Goal: Find contact information: Find contact information

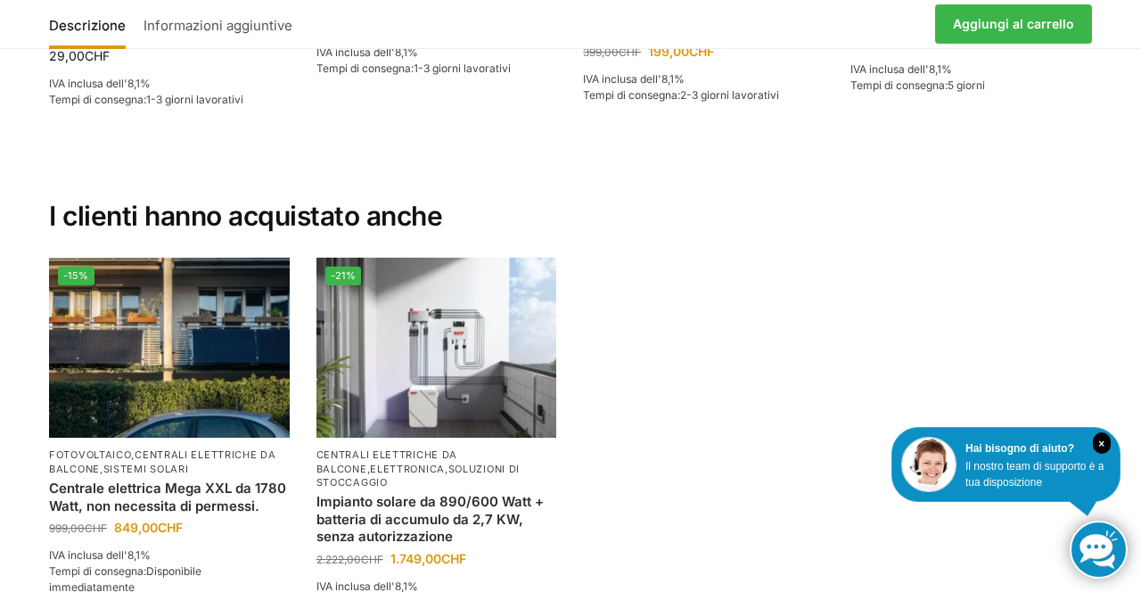
scroll to position [3731, 0]
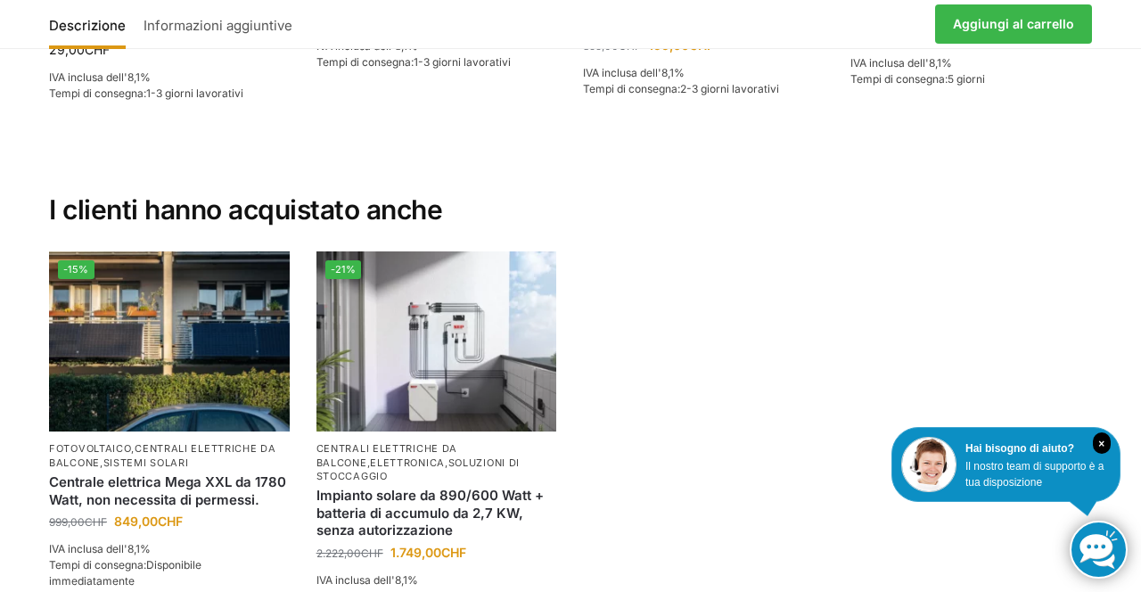
click at [1111, 291] on section "I clienti hanno acquistato anche -15% Fotovoltaico , centrali elettriche da bal…" at bounding box center [571, 410] width 1118 height 519
click at [457, 323] on img at bounding box center [436, 341] width 241 height 180
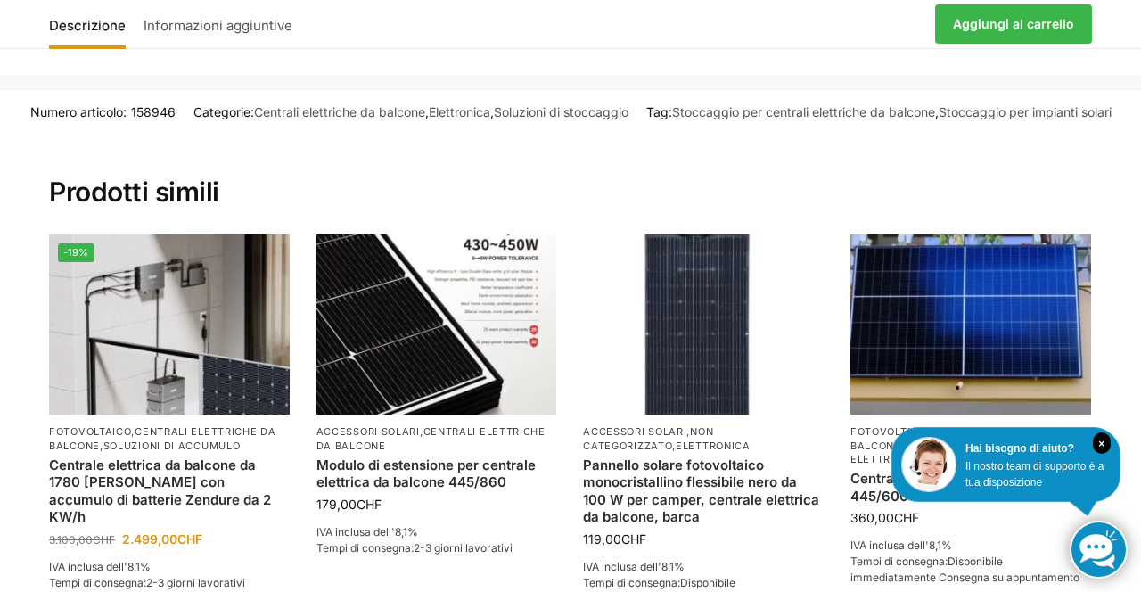
scroll to position [3733, 0]
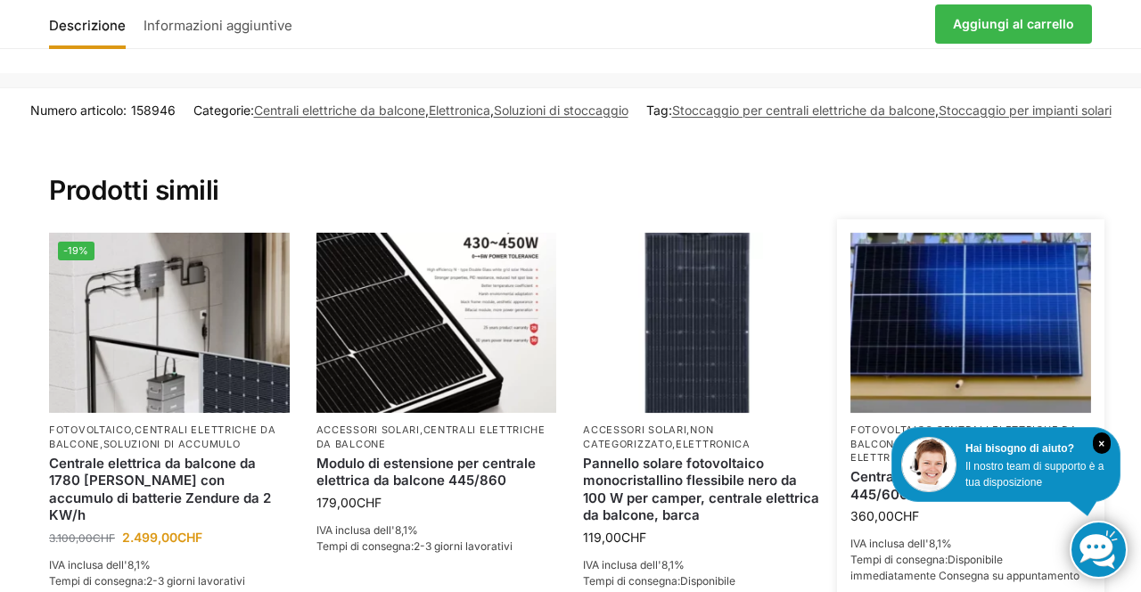
click at [996, 438] on font "impianti solari" at bounding box center [950, 444] width 91 height 12
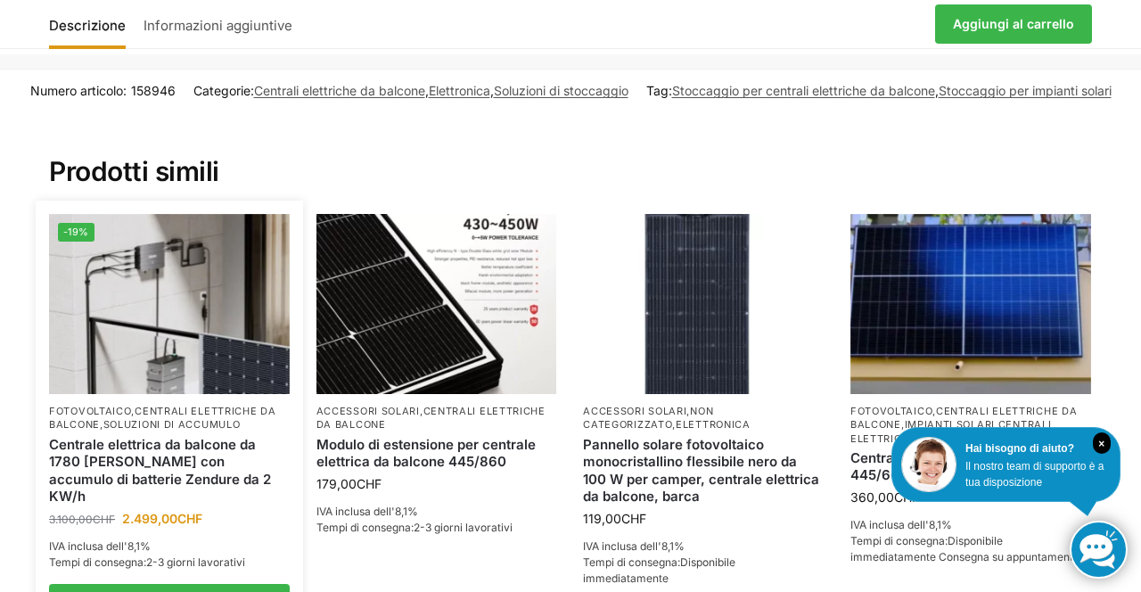
click at [155, 262] on img at bounding box center [169, 304] width 241 height 180
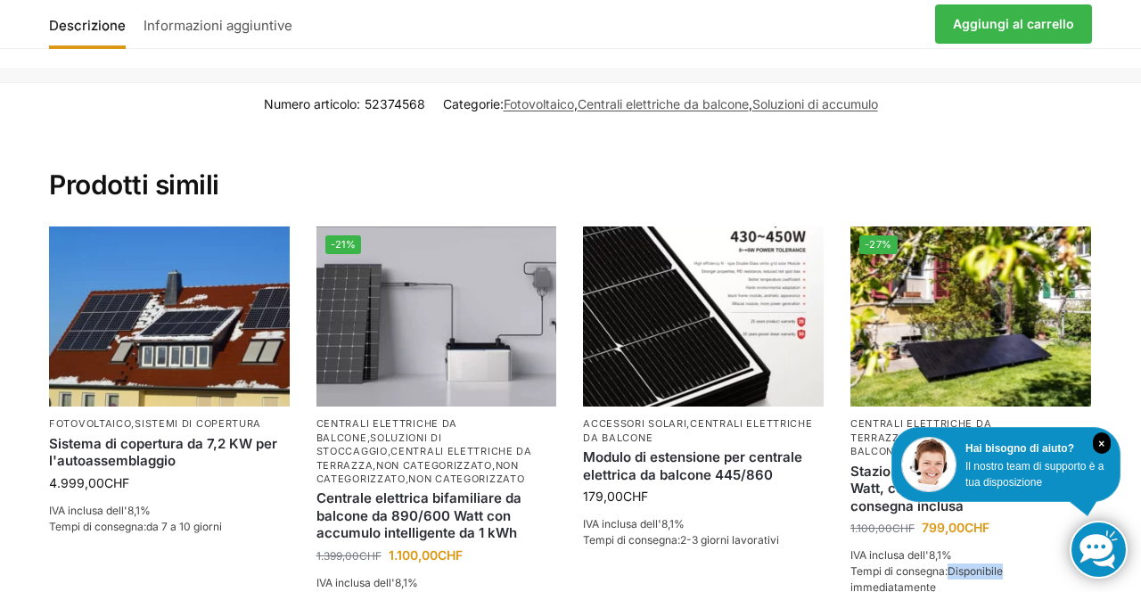
scroll to position [3927, 0]
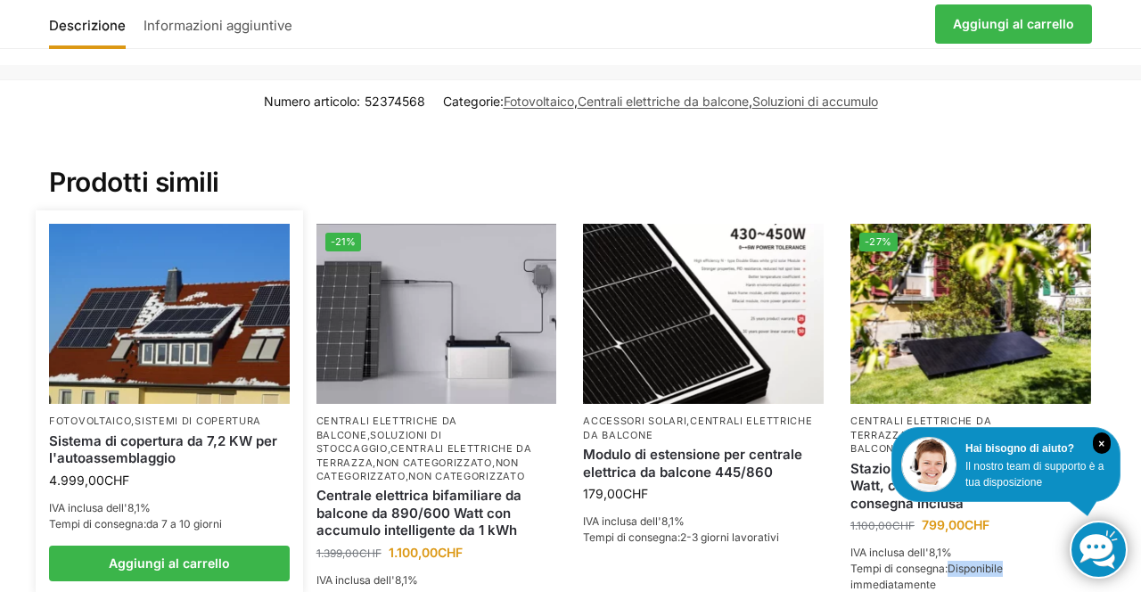
click at [200, 415] on font "sistemi di copertura" at bounding box center [198, 421] width 127 height 12
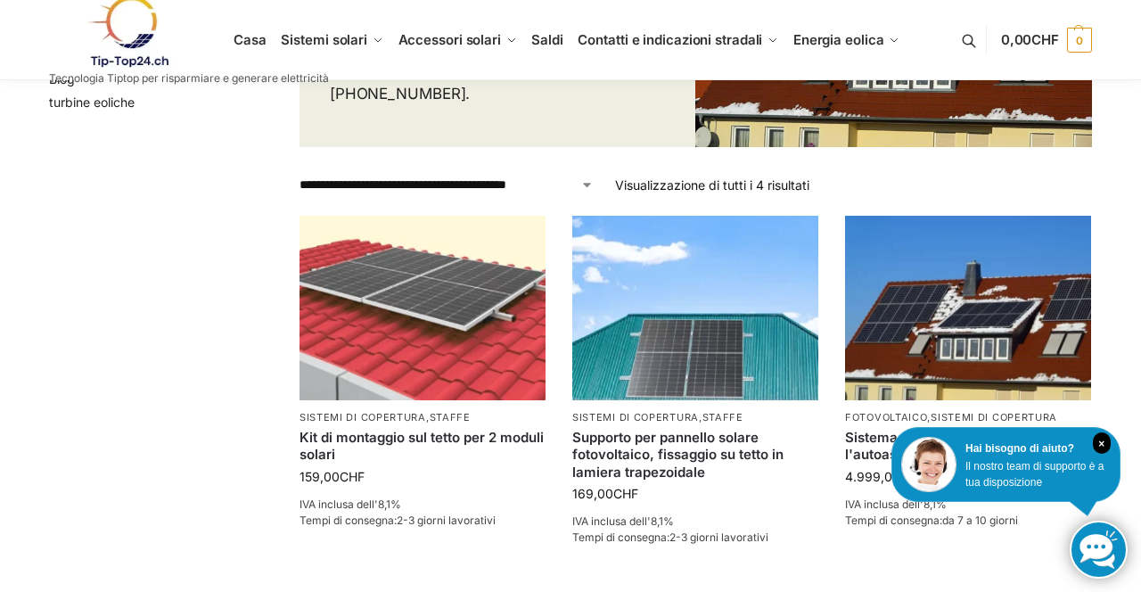
scroll to position [319, 0]
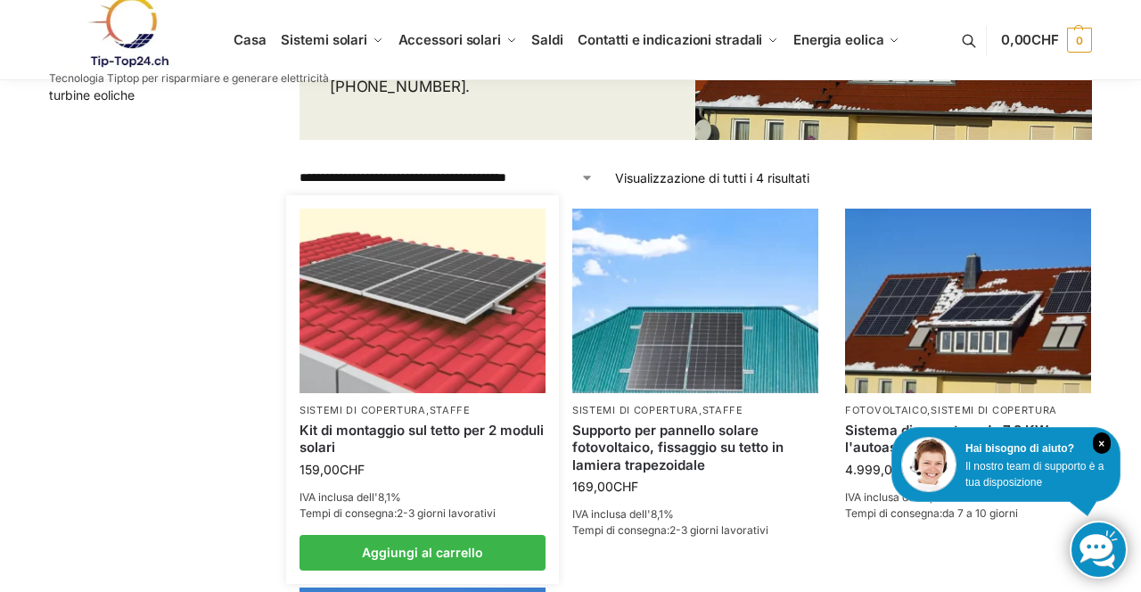
click at [438, 317] on img at bounding box center [423, 301] width 246 height 185
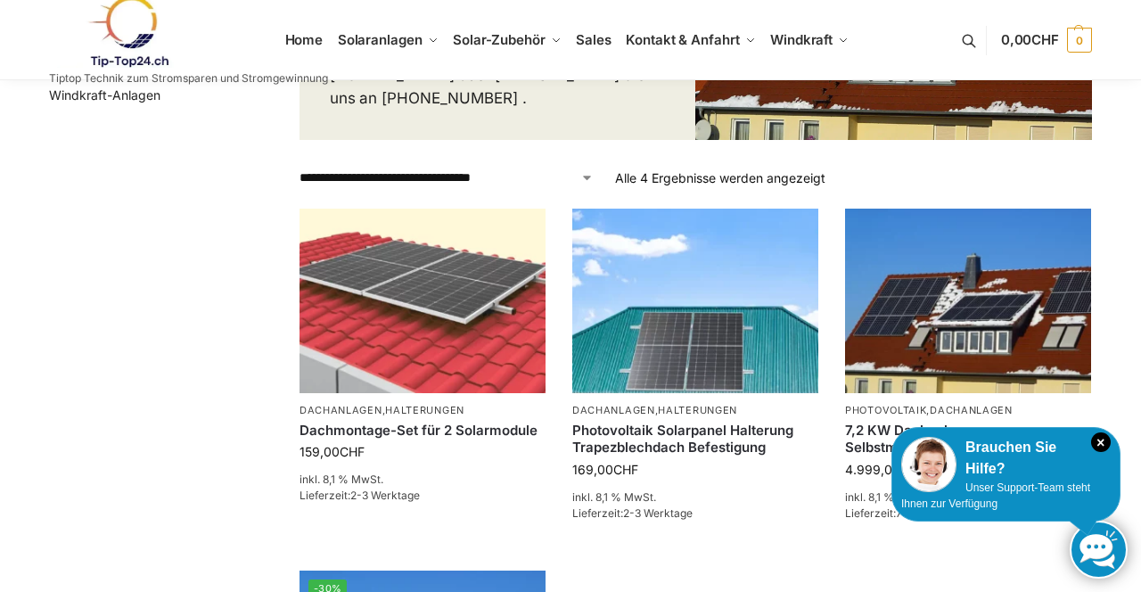
scroll to position [308, 0]
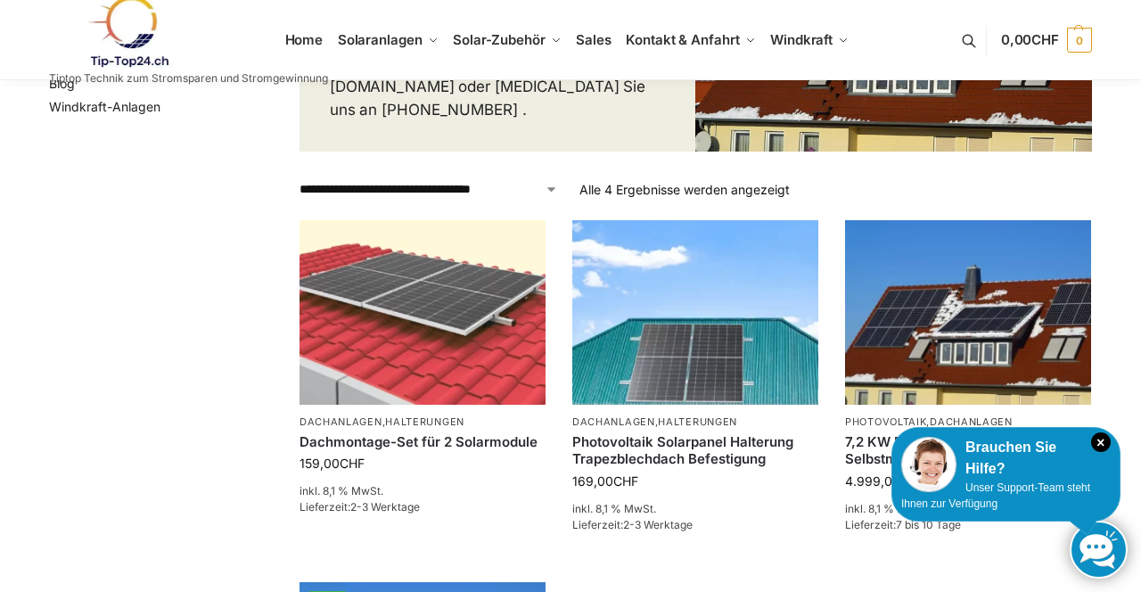
click at [440, 307] on img at bounding box center [423, 312] width 246 height 185
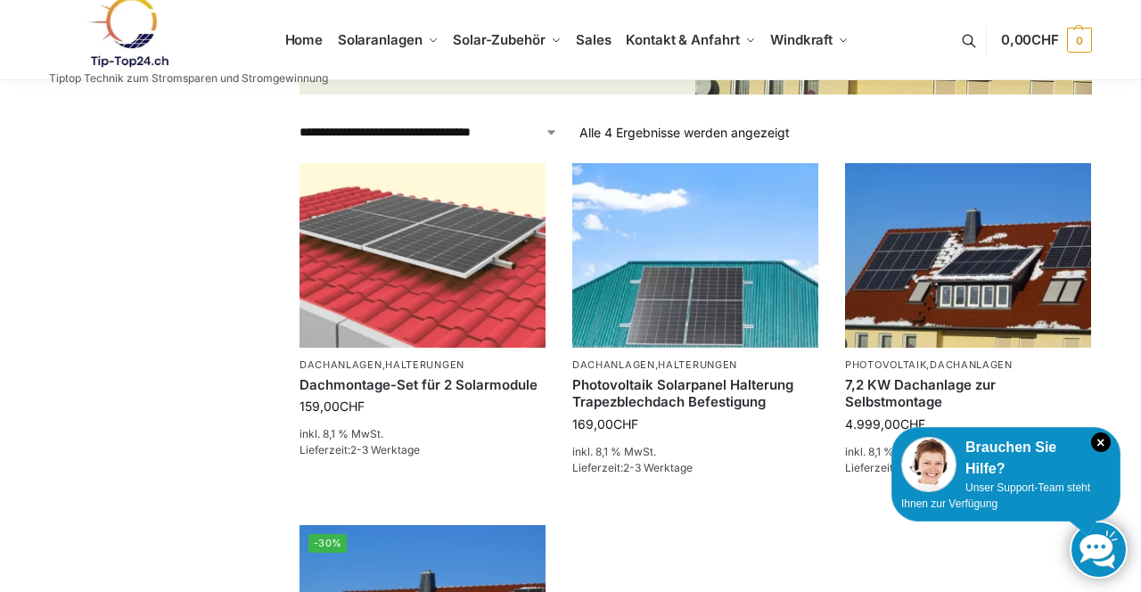
scroll to position [376, 0]
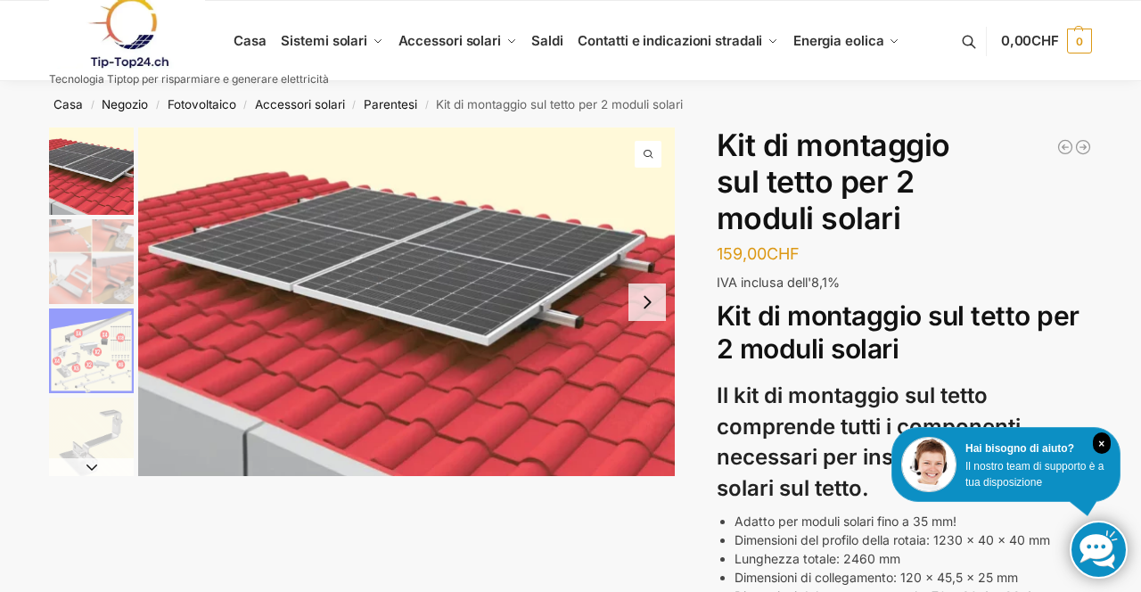
click at [90, 235] on img "2 / 5" at bounding box center [91, 261] width 85 height 85
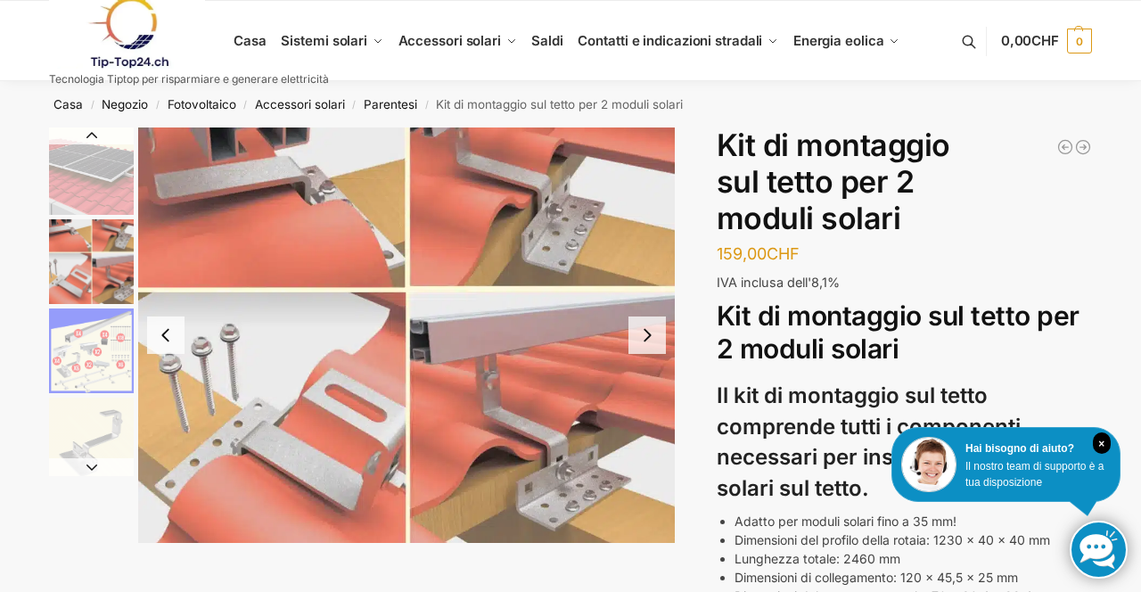
click at [102, 268] on img "2 / 5" at bounding box center [91, 261] width 85 height 85
click at [91, 293] on img "2 / 5" at bounding box center [91, 261] width 85 height 85
click at [93, 366] on img "3 / 5" at bounding box center [91, 350] width 85 height 85
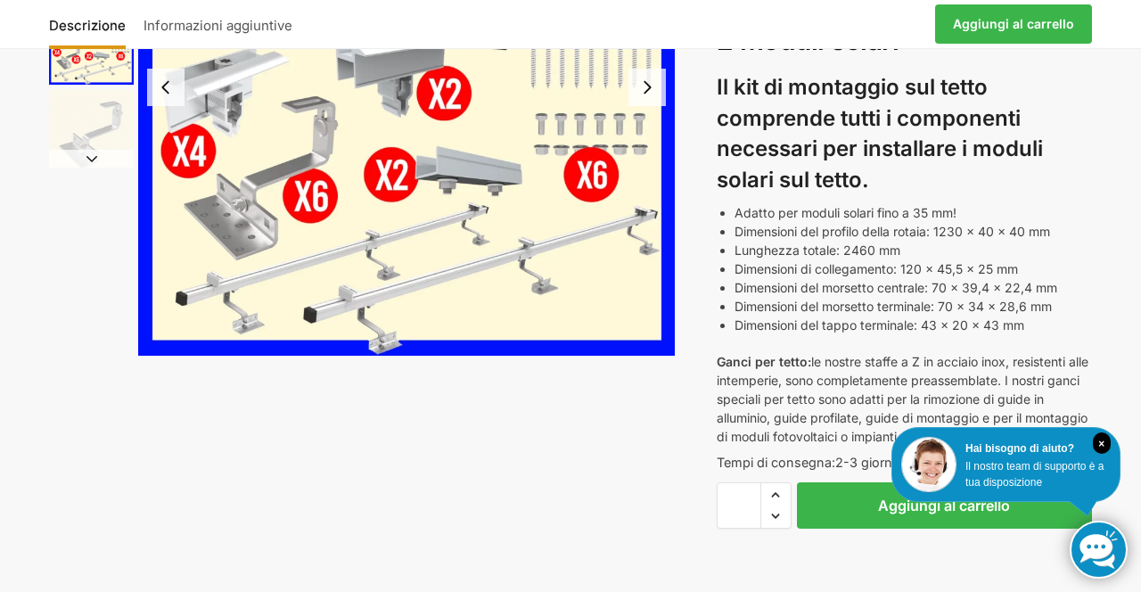
scroll to position [323, 0]
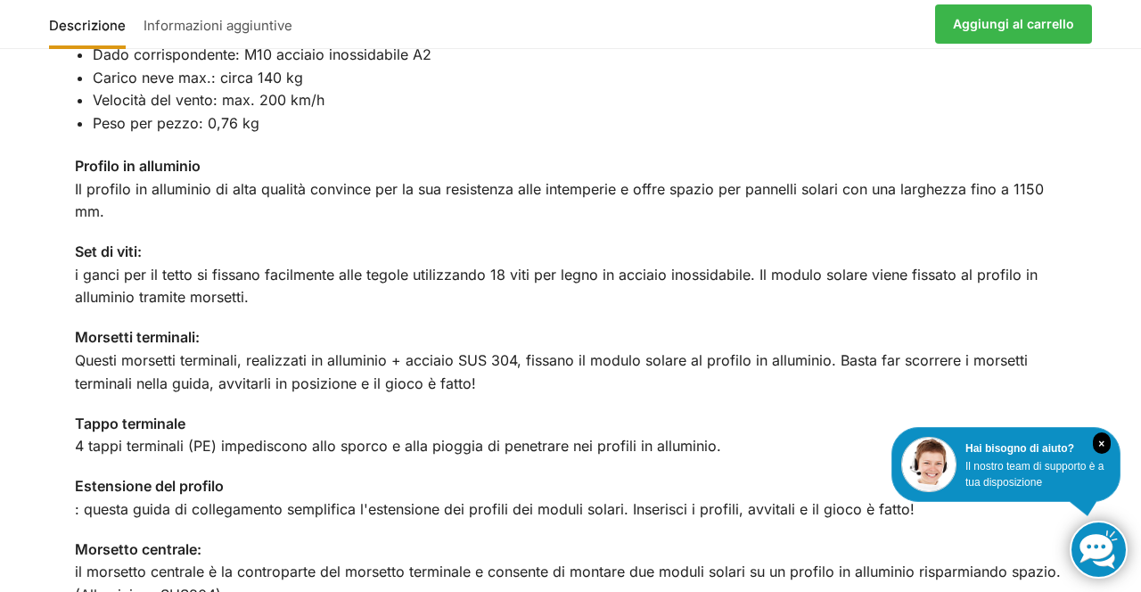
scroll to position [1600, 0]
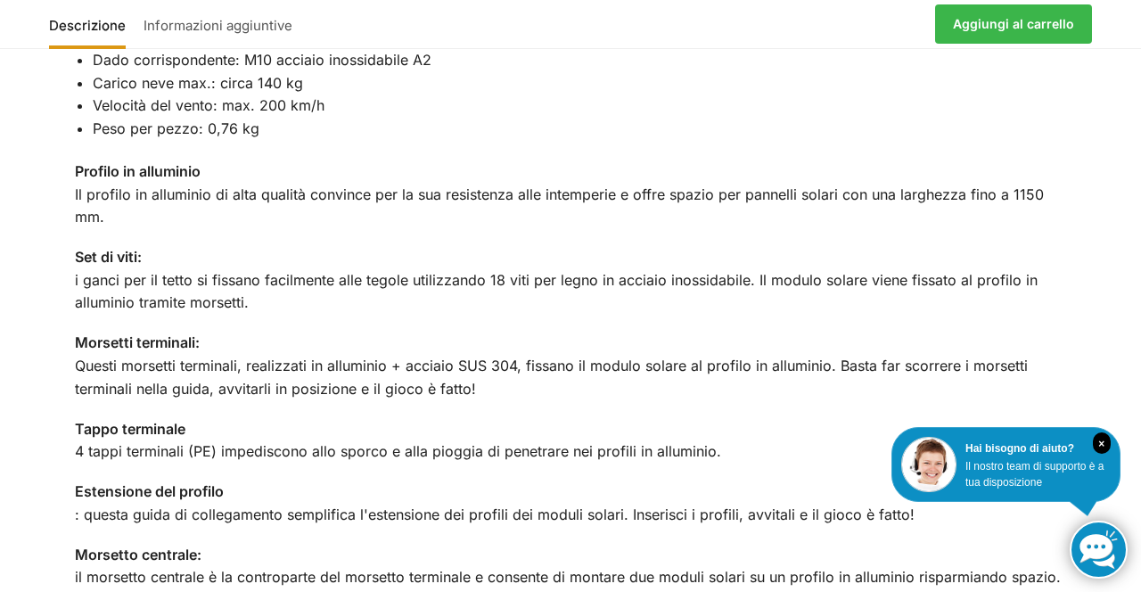
click at [1139, 391] on div "Descrizione Informazioni aggiuntive Il kit di montaggio sul tetto comprende tut…" at bounding box center [570, 386] width 1141 height 2099
click at [1140, 406] on div "Descrizione Informazioni aggiuntive Il kit di montaggio sul tetto comprende tut…" at bounding box center [570, 386] width 1141 height 2099
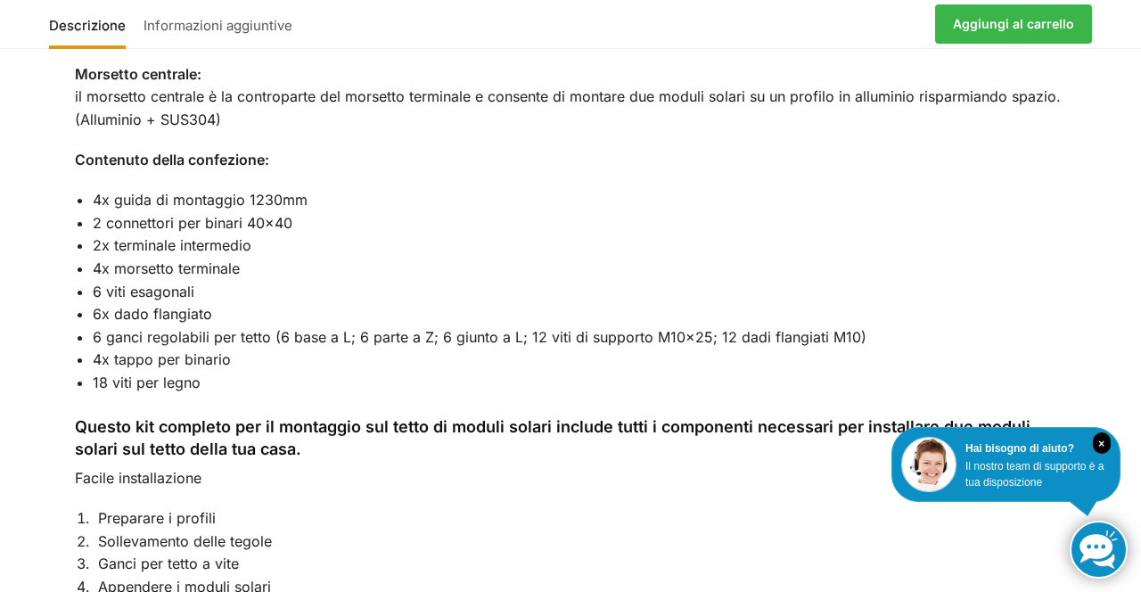
scroll to position [2084, 0]
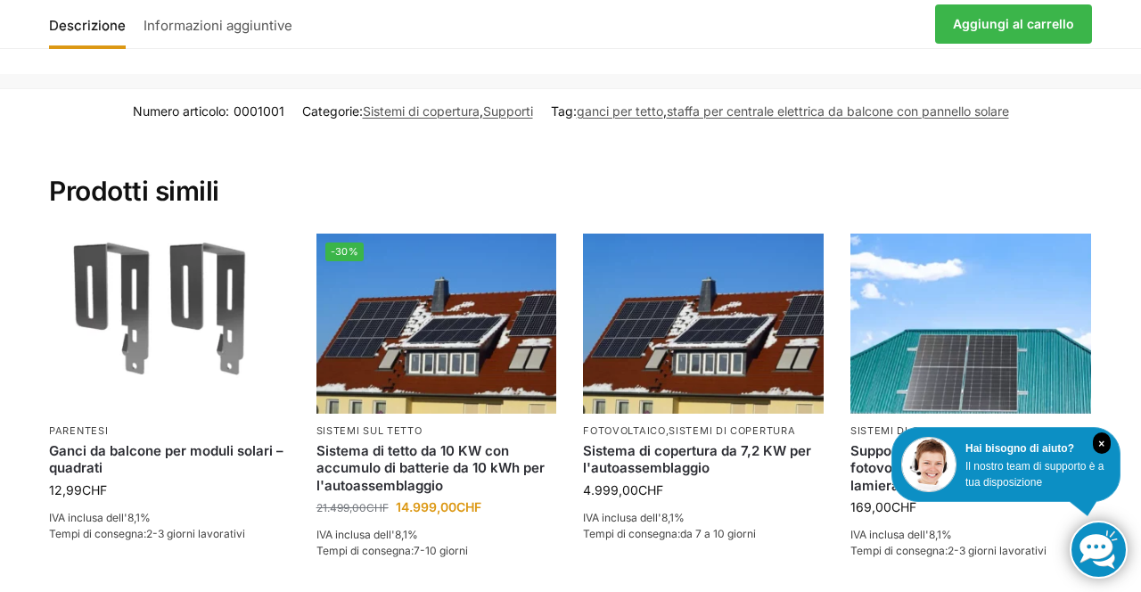
scroll to position [2976, 0]
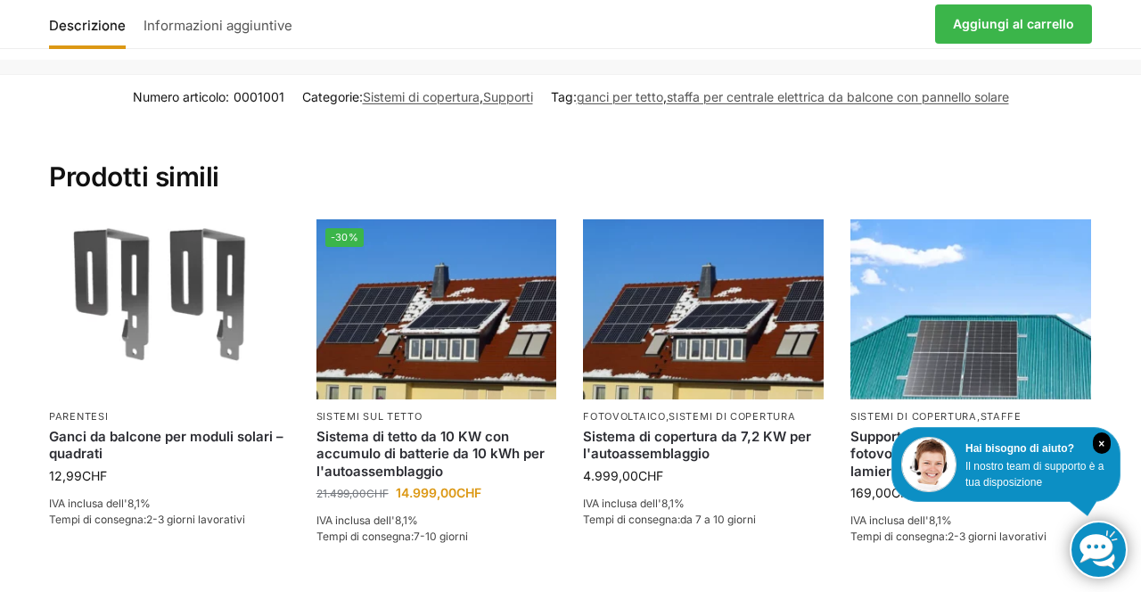
click at [1093, 502] on div "× Hai bisogno di aiuto? Il nostro team di supporto è a tua disposizione" at bounding box center [1005, 464] width 229 height 75
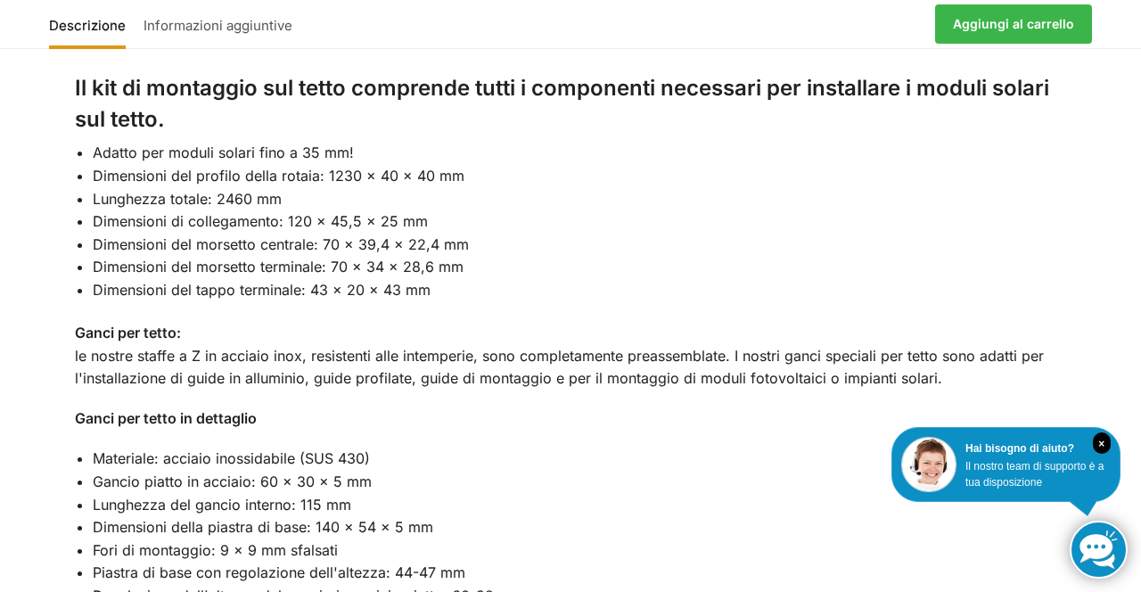
scroll to position [952, 0]
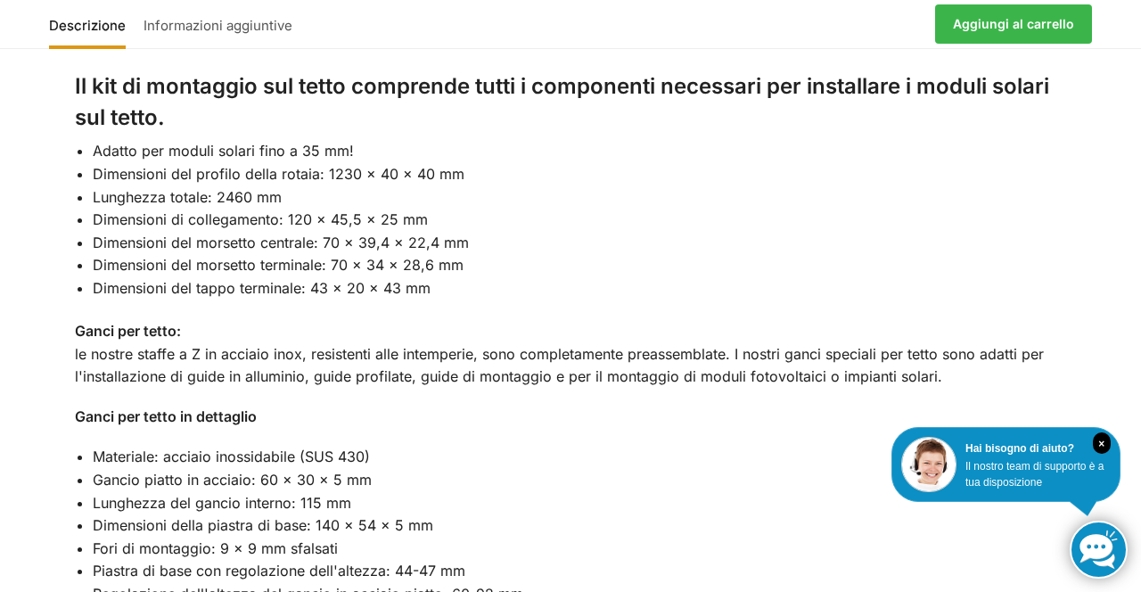
click at [1057, 406] on p "Ganci per tetto in dettaglio" at bounding box center [571, 417] width 992 height 23
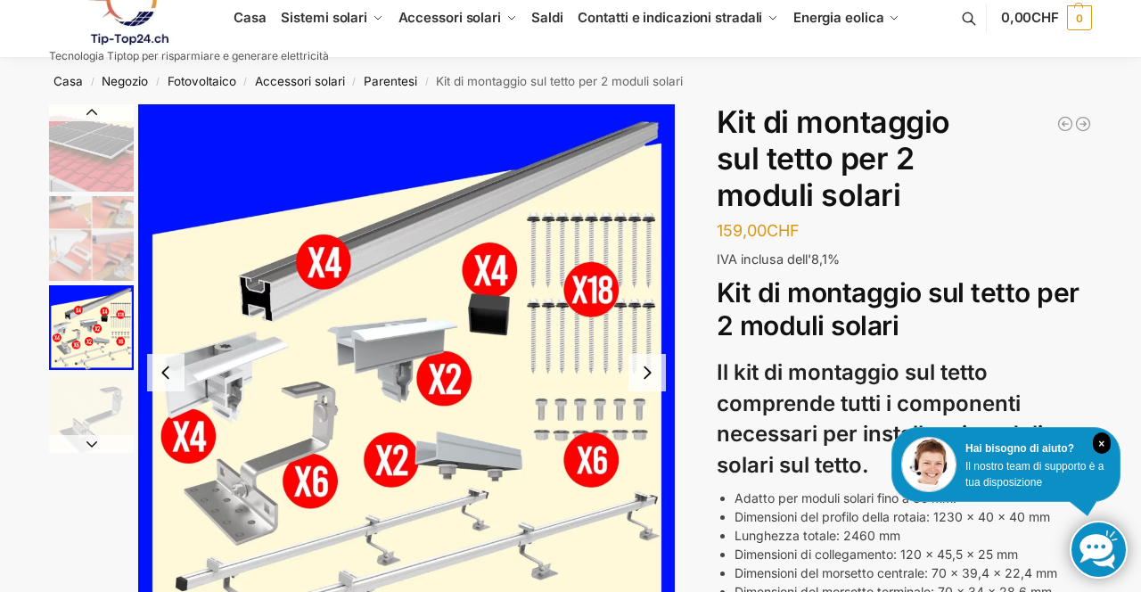
scroll to position [0, 0]
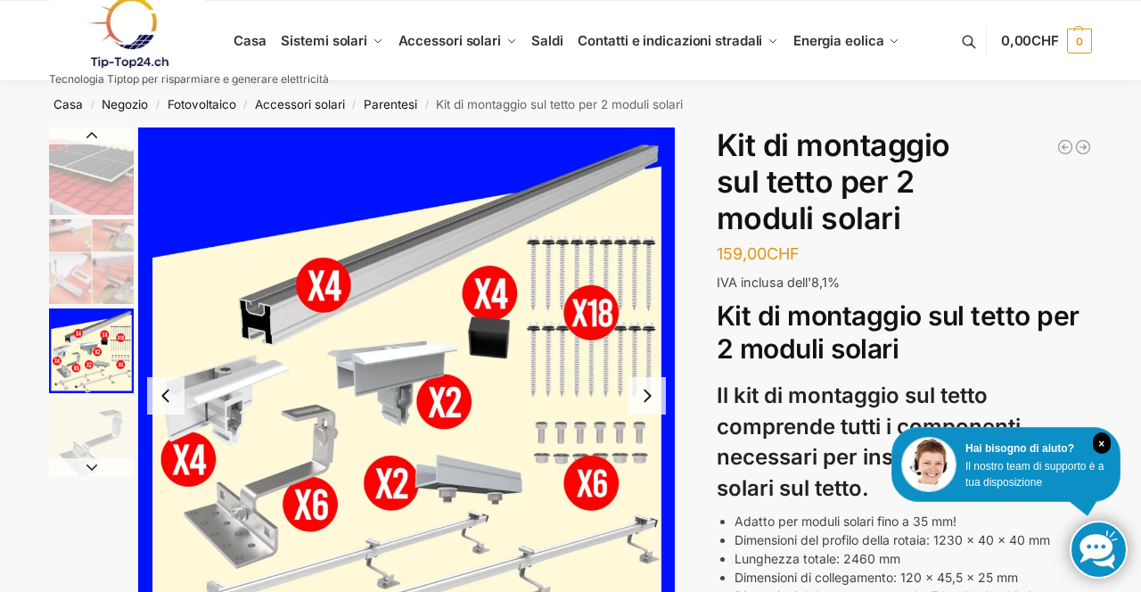
click at [1078, 337] on h2 "Kit di montaggio sul tetto per 2 moduli solari" at bounding box center [904, 333] width 375 height 67
click at [1036, 373] on div "Kit di montaggio sul tetto per 2 moduli solari Il kit di montaggio sul tetto co…" at bounding box center [904, 531] width 375 height 462
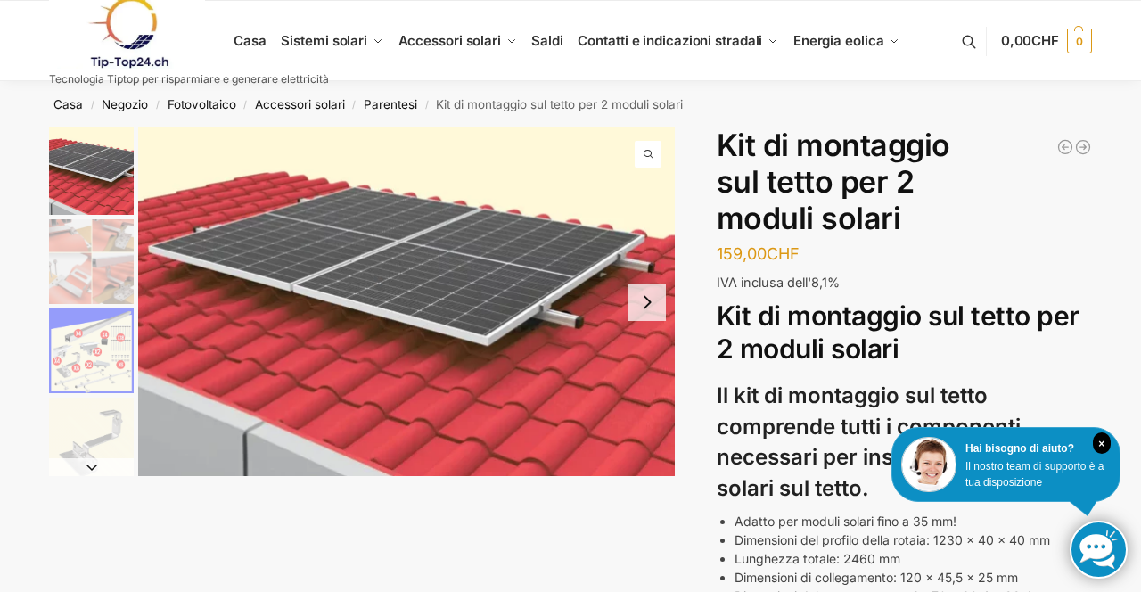
click at [94, 180] on img "1 / 5" at bounding box center [91, 170] width 85 height 87
click at [71, 234] on img "2 / 5" at bounding box center [91, 261] width 85 height 85
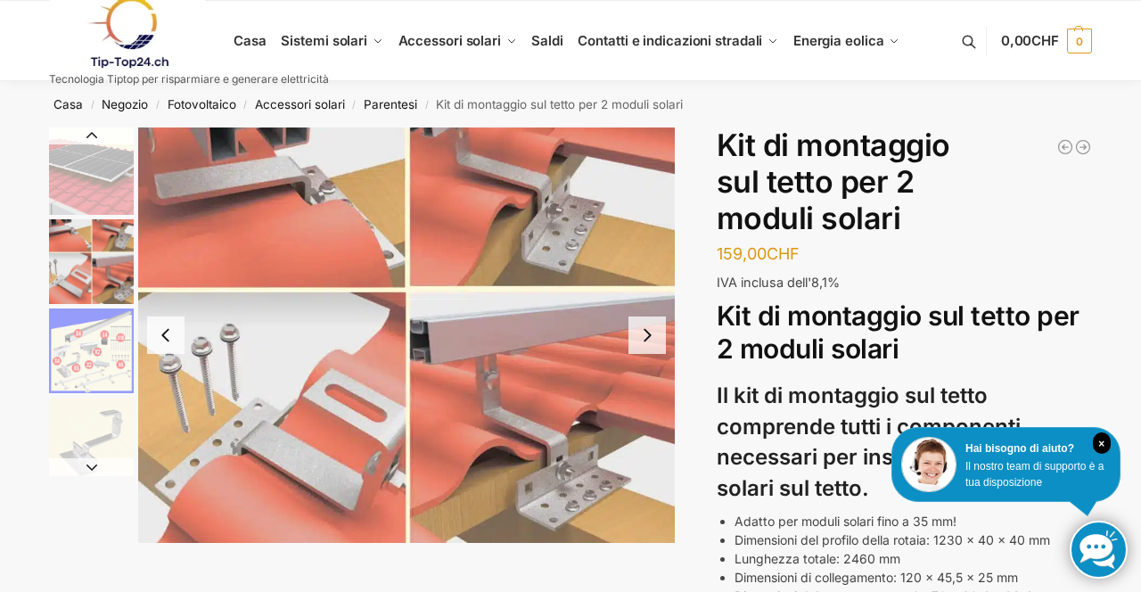
click at [100, 358] on img "3 / 5" at bounding box center [91, 350] width 85 height 85
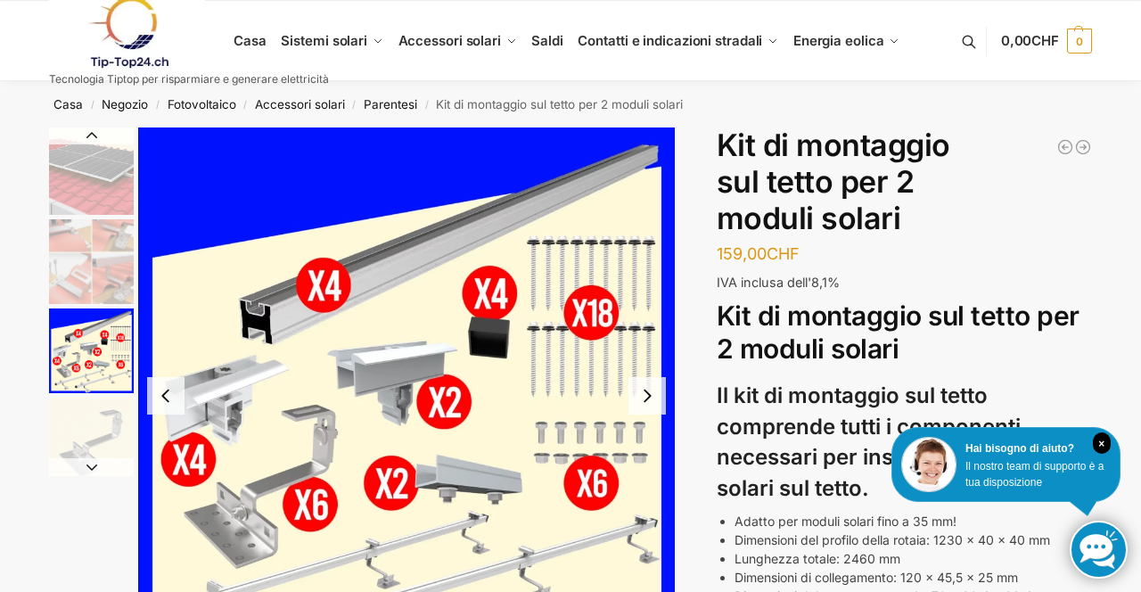
click at [94, 307] on li "3 / 5" at bounding box center [89, 350] width 89 height 89
click at [100, 266] on img "2 / 5" at bounding box center [91, 261] width 85 height 85
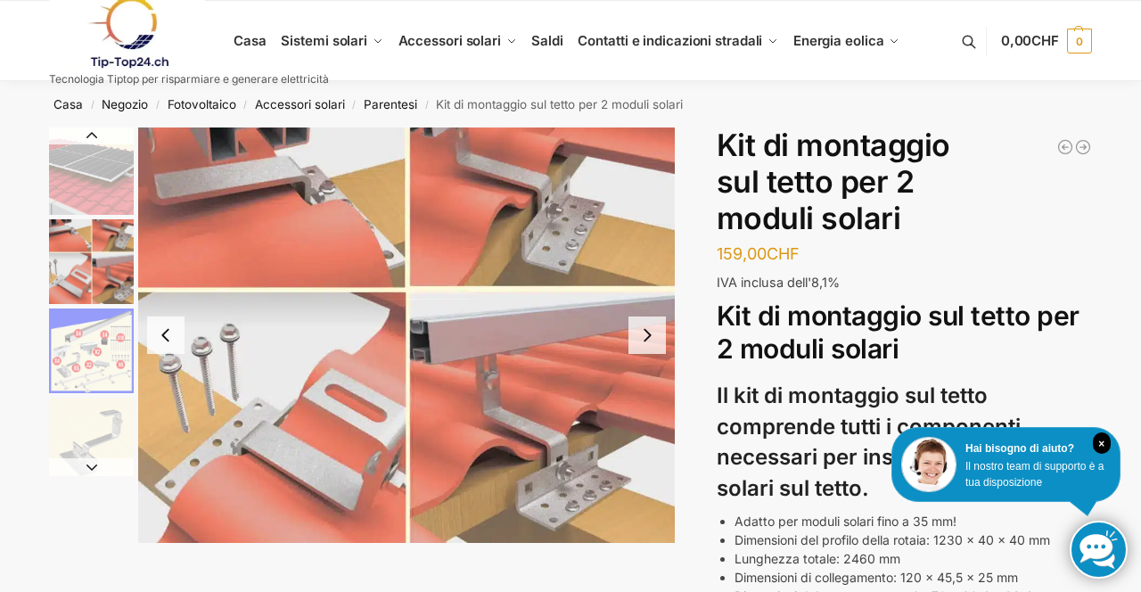
click at [332, 235] on img "2 / 5" at bounding box center [406, 334] width 537 height 415
click at [87, 349] on img "3 / 5" at bounding box center [91, 350] width 85 height 85
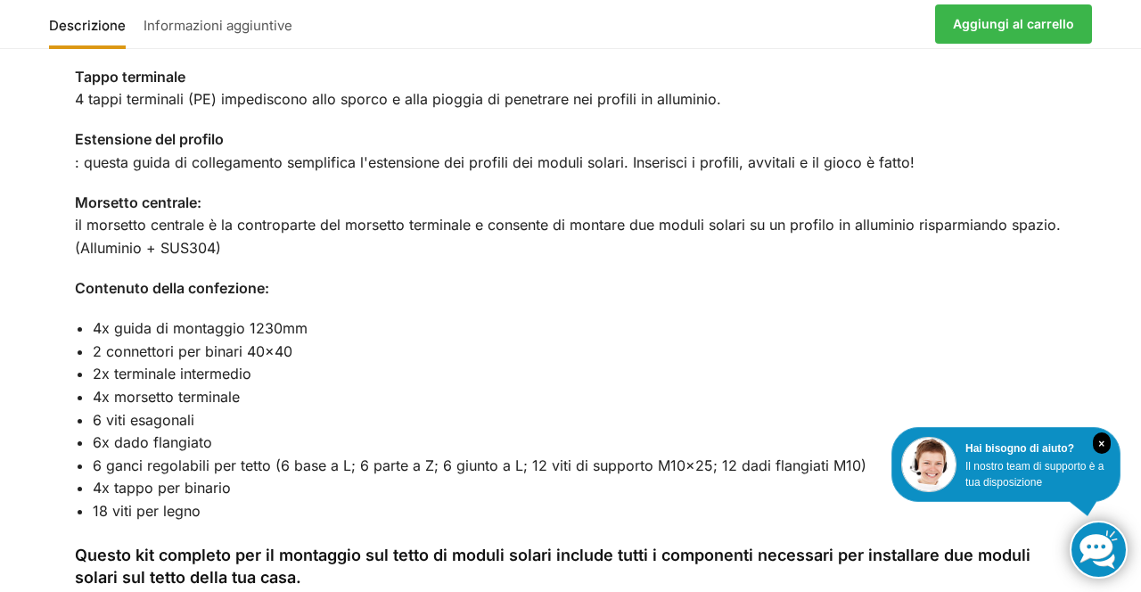
scroll to position [1957, 0]
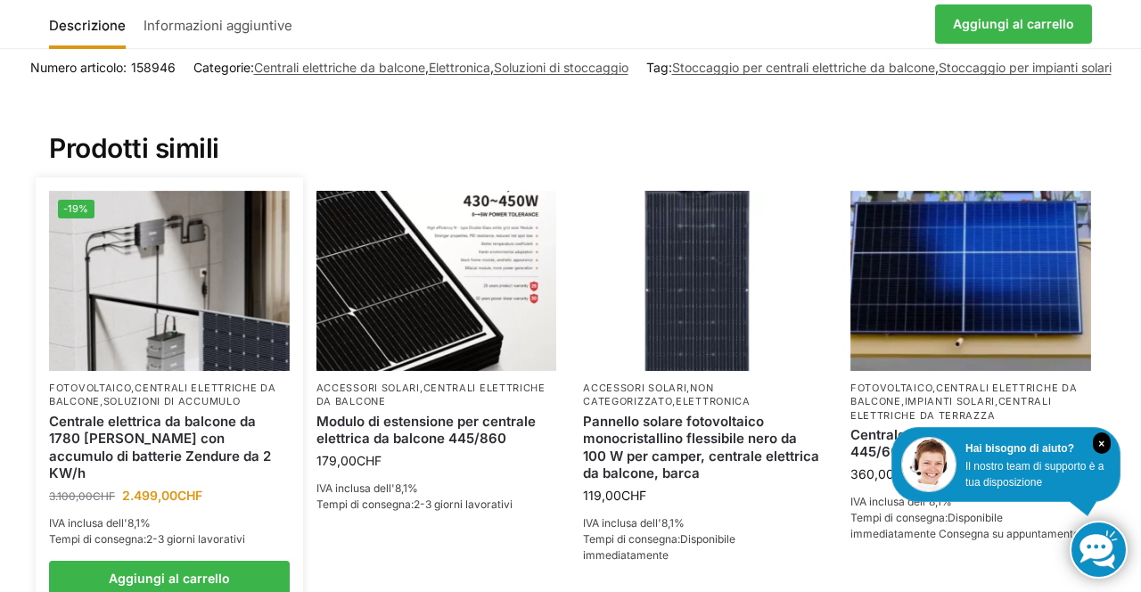
click at [166, 286] on img at bounding box center [169, 281] width 241 height 180
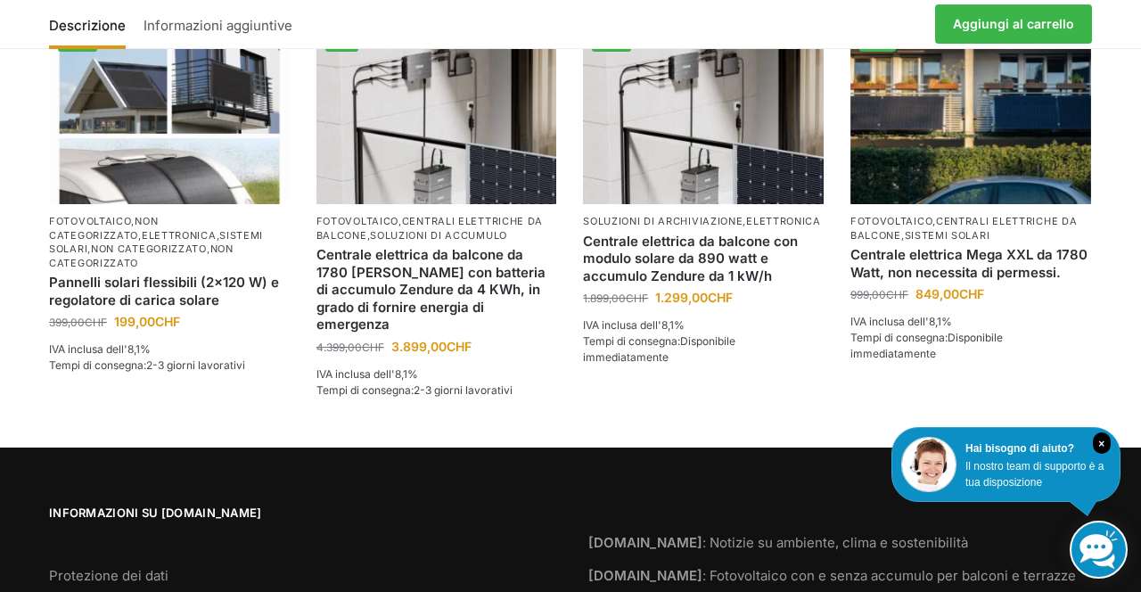
scroll to position [4128, 0]
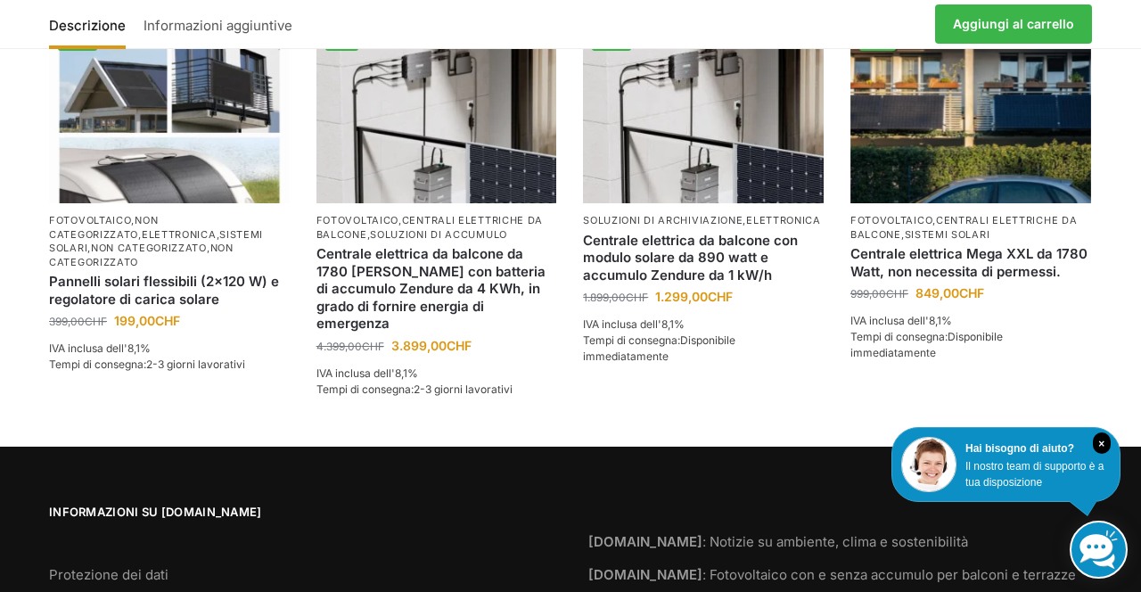
click at [1139, 341] on section "Numero articolo: 52374568 Categorie: Fotovoltaico , Centrali elettriche da balc…" at bounding box center [570, 163] width 1141 height 568
click at [1136, 287] on section "Numero articolo: 52374568 Categorie: Fotovoltaico , Centrali elettriche da balc…" at bounding box center [570, 163] width 1141 height 568
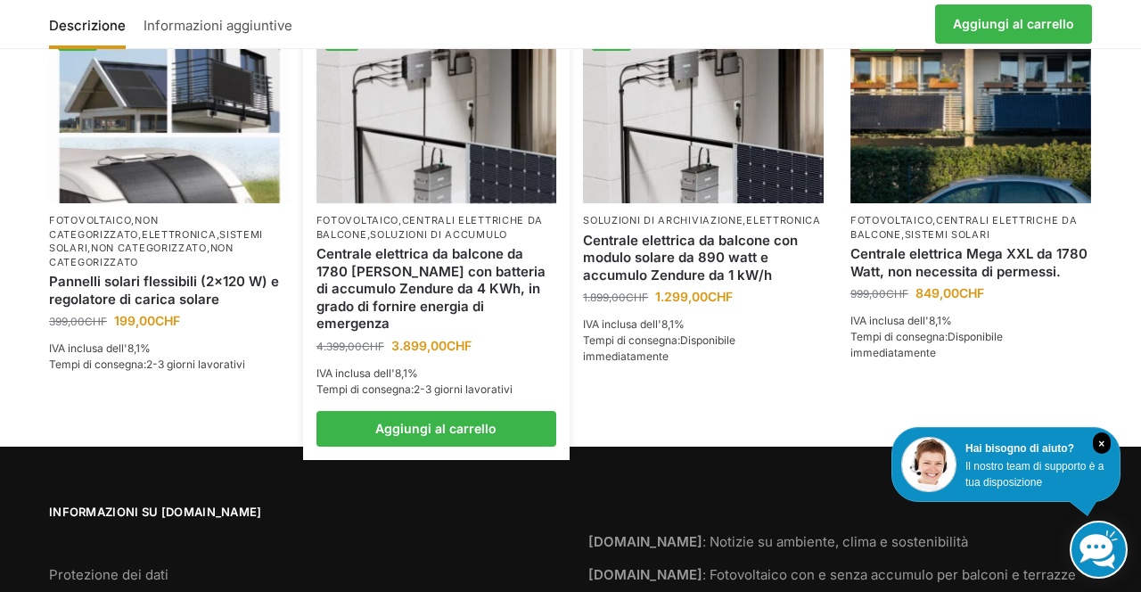
click at [464, 228] on font "soluzioni di accumulo" at bounding box center [438, 234] width 137 height 12
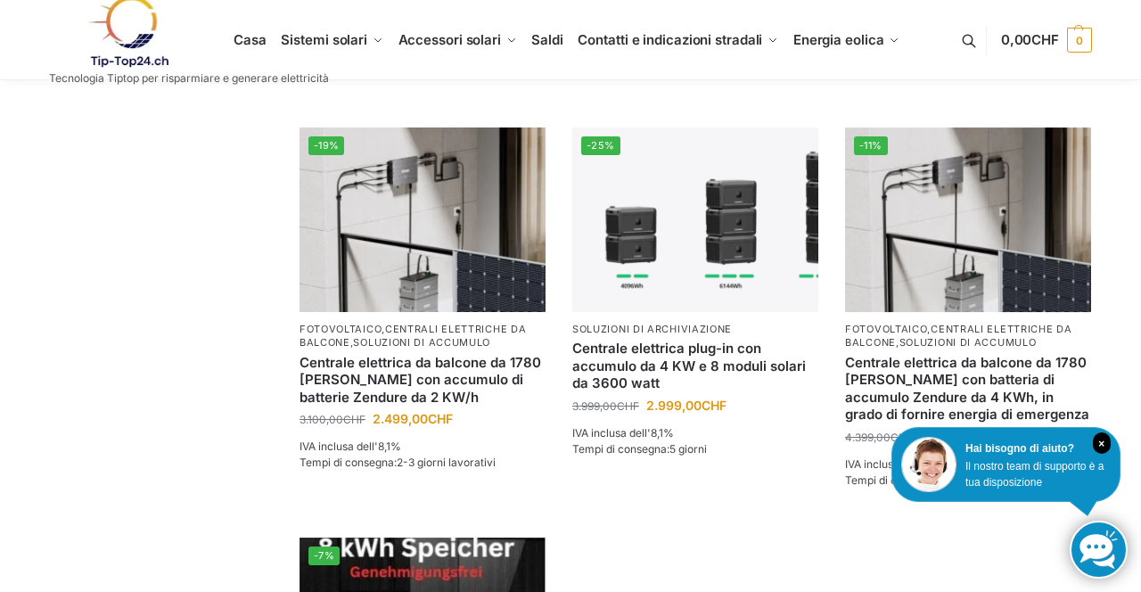
scroll to position [952, 0]
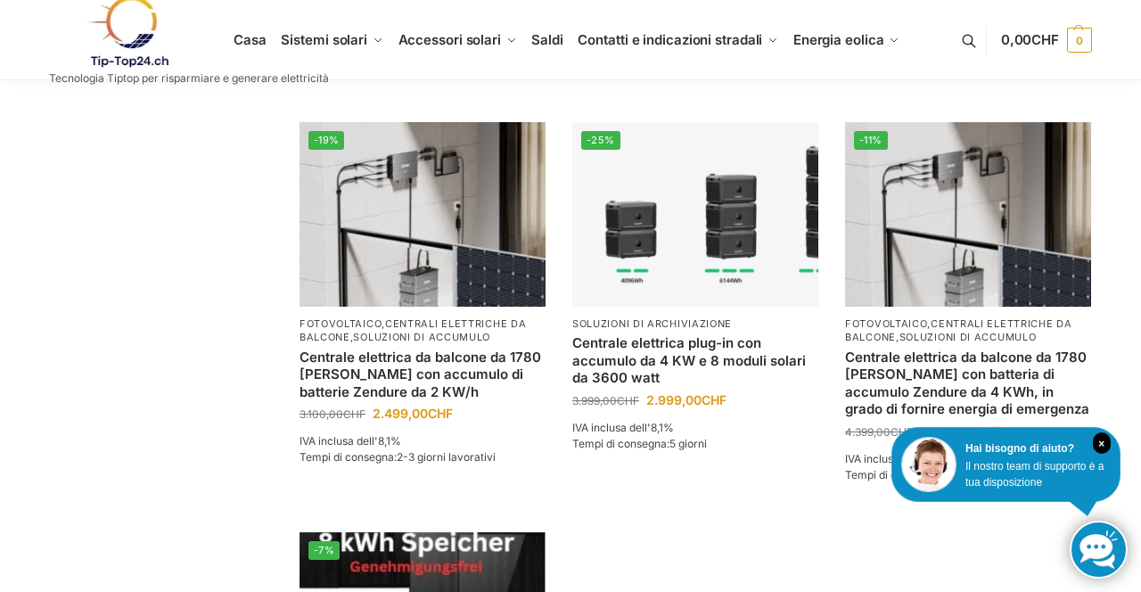
click at [1140, 333] on div "**********" at bounding box center [570, 50] width 1141 height 1843
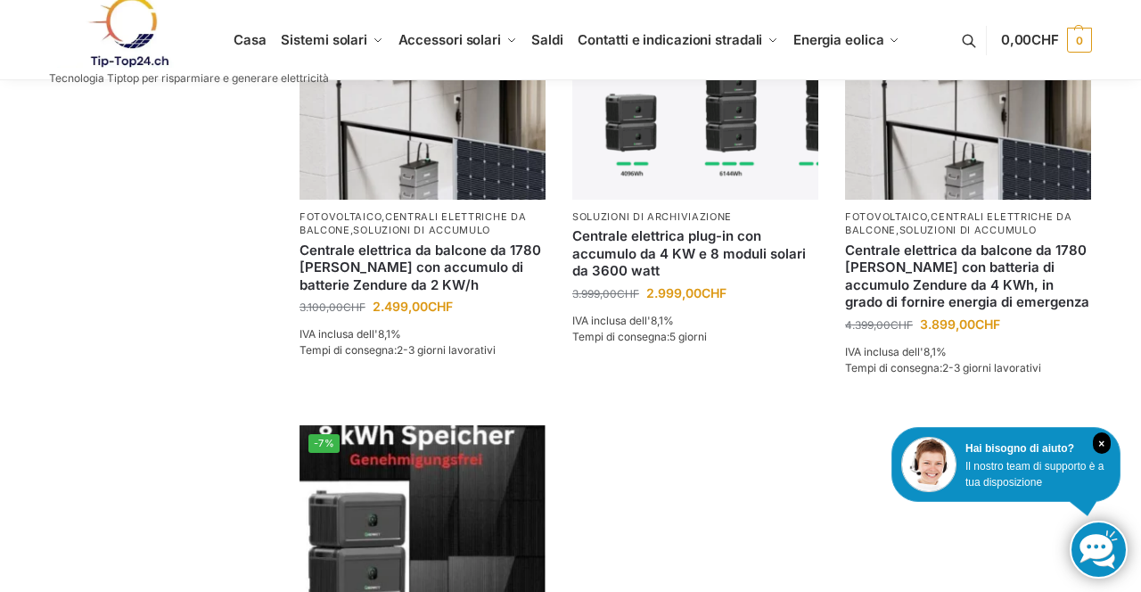
click at [1010, 210] on font "centrali elettriche da balcone" at bounding box center [958, 223] width 227 height 26
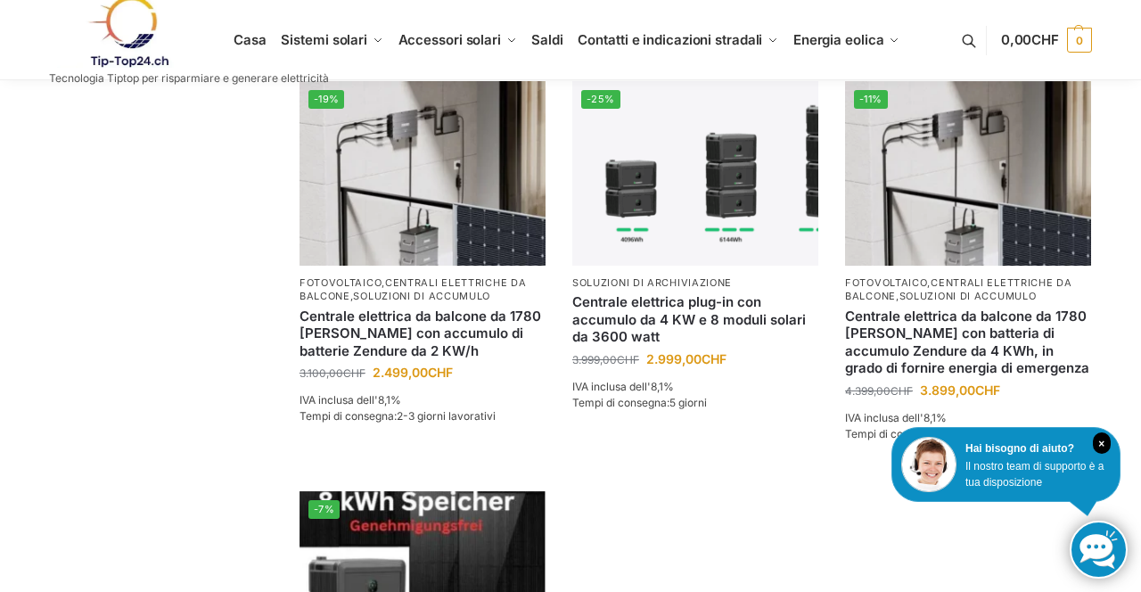
scroll to position [993, 0]
click at [986, 225] on img at bounding box center [968, 173] width 246 height 185
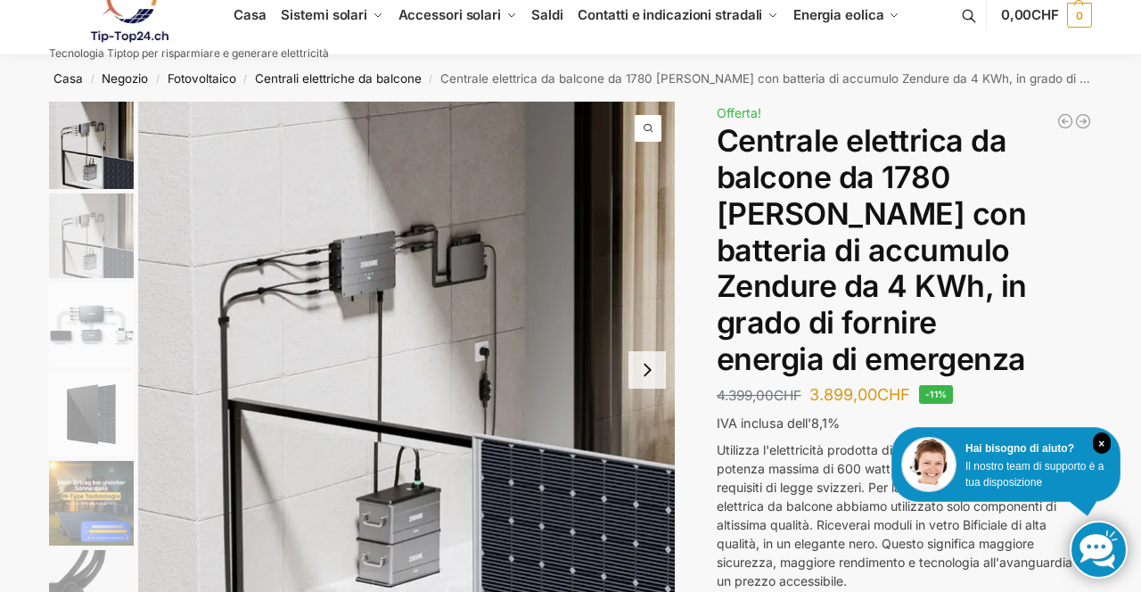
scroll to position [28, 0]
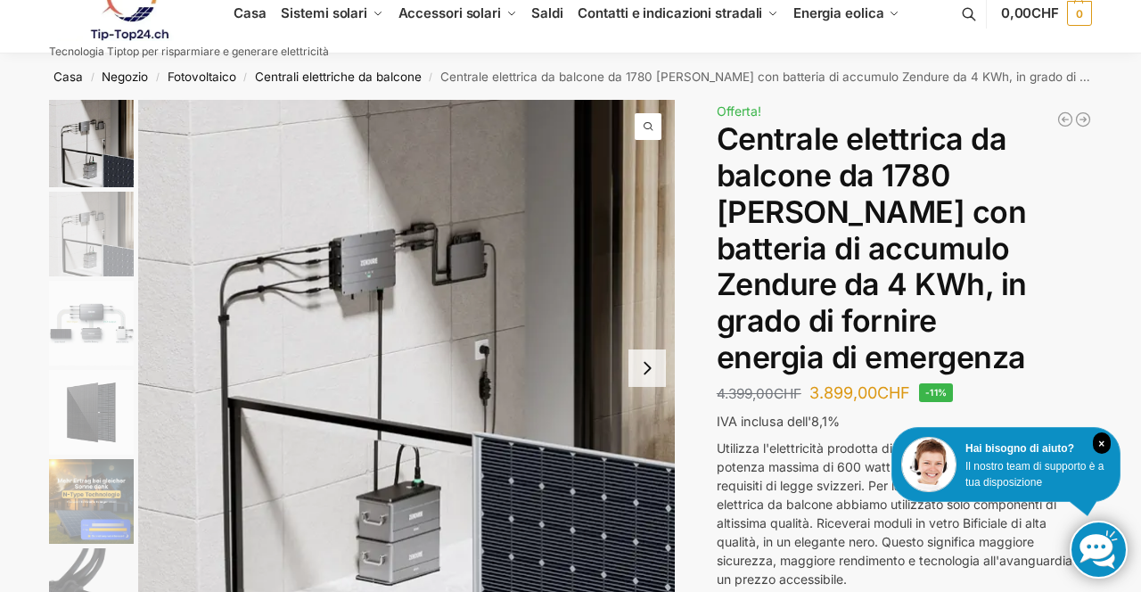
click at [106, 339] on img "3 / 11" at bounding box center [91, 323] width 85 height 85
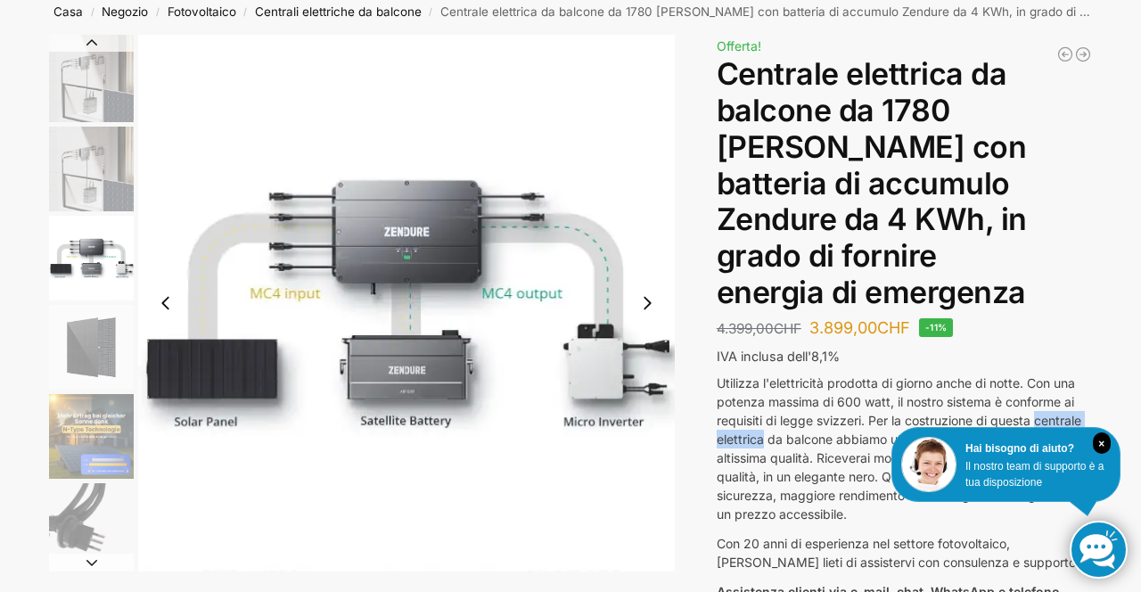
scroll to position [0, 0]
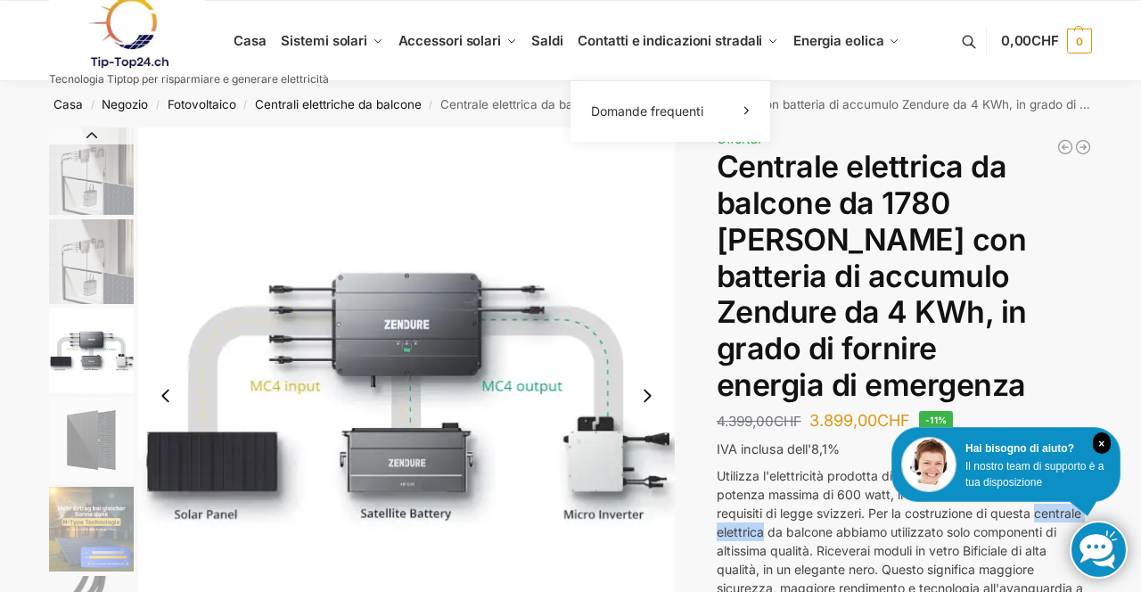
click at [701, 58] on link "Contatti e indicazioni stradali" at bounding box center [678, 41] width 215 height 80
click at [709, 36] on font "Contatti e indicazioni stradali" at bounding box center [670, 40] width 185 height 17
click at [664, 37] on font "Contatti e indicazioni stradali" at bounding box center [670, 40] width 185 height 17
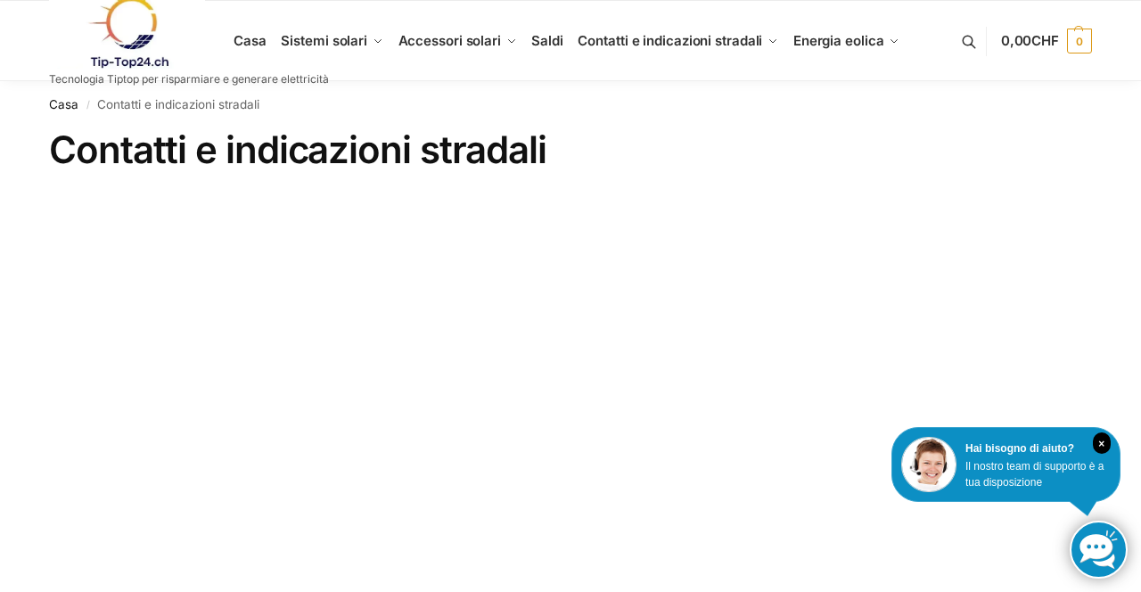
click at [1064, 106] on nav "Casa / Contatti e indicazioni stradali" at bounding box center [570, 104] width 1043 height 46
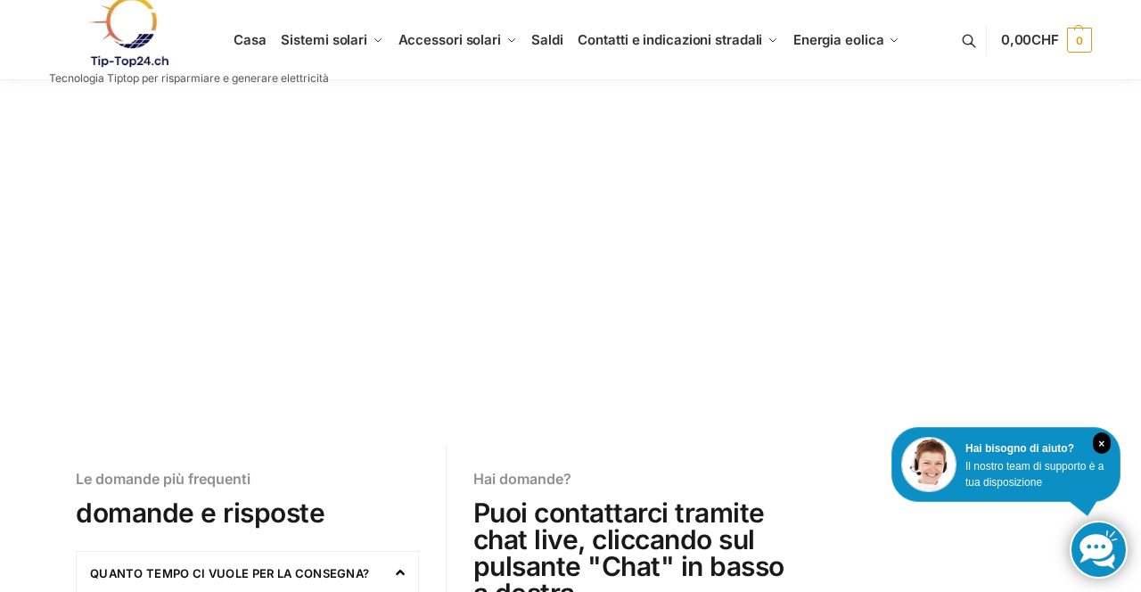
scroll to position [198, 0]
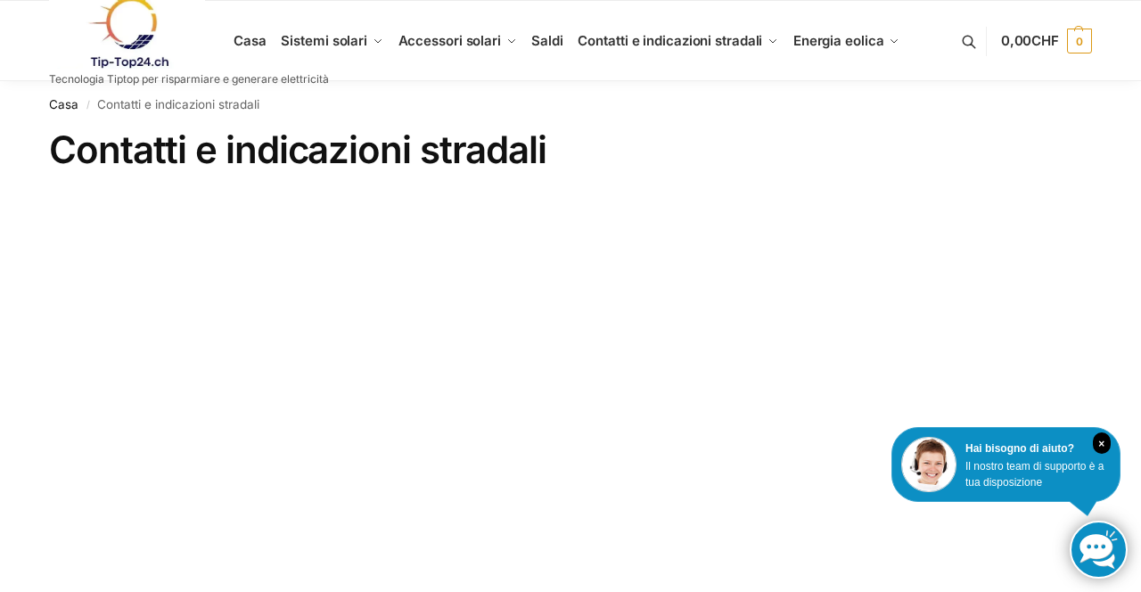
click at [1007, 111] on nav "Casa / Contatti e indicazioni stradali" at bounding box center [570, 104] width 1043 height 46
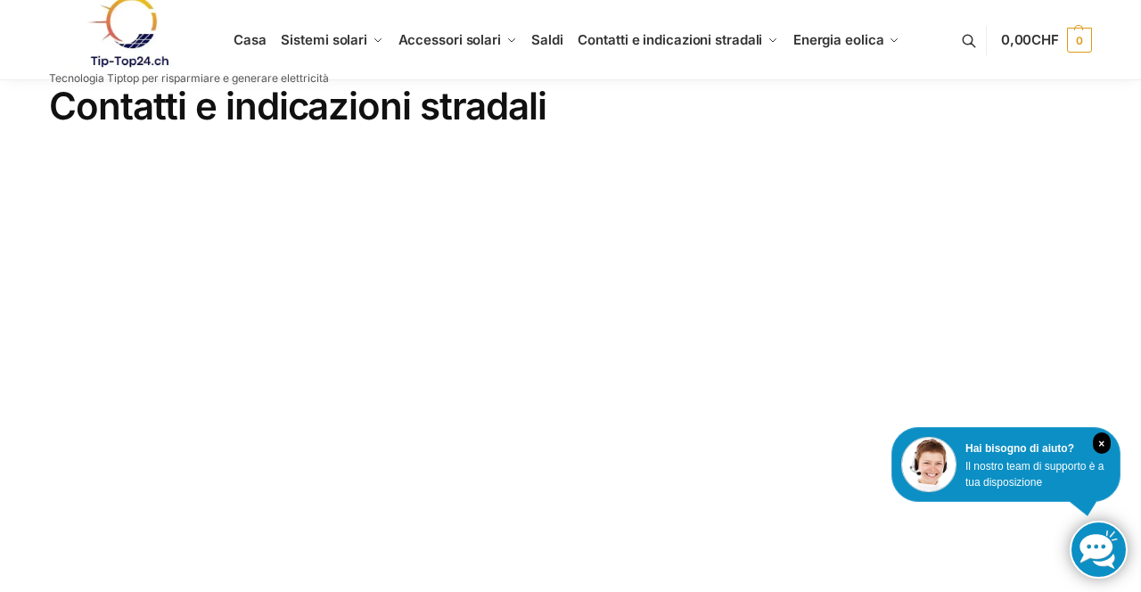
scroll to position [45, 0]
